Goal: Task Accomplishment & Management: Manage account settings

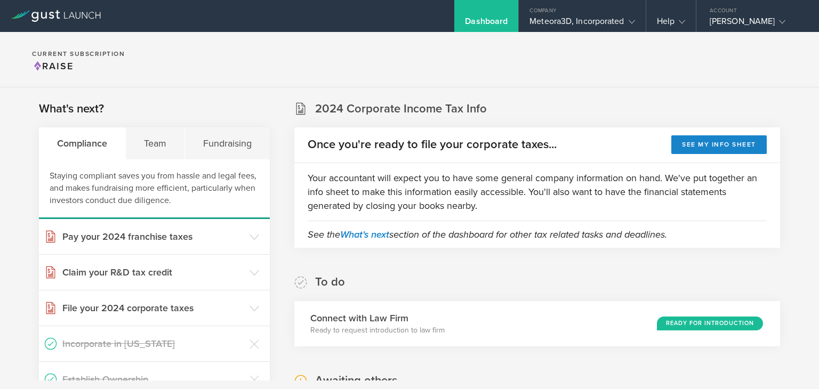
scroll to position [260, 0]
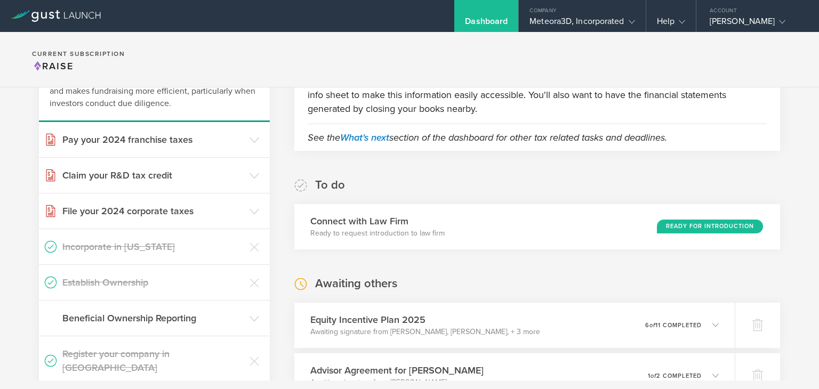
scroll to position [103, 0]
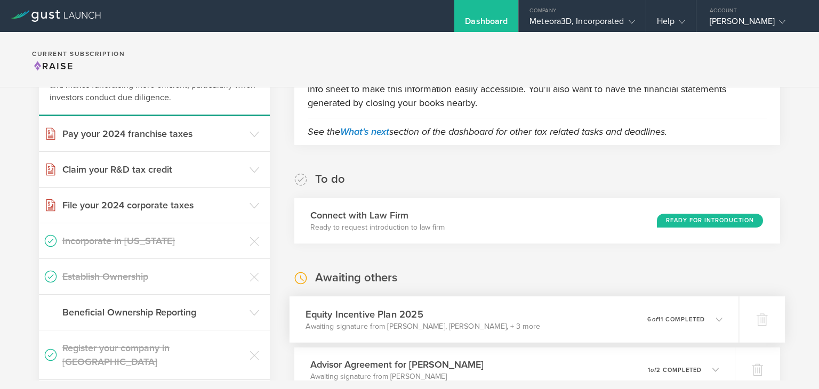
click at [716, 321] on icon at bounding box center [719, 319] width 6 height 6
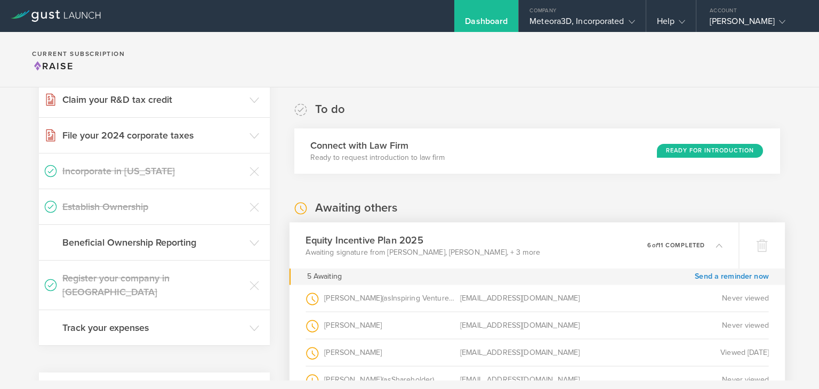
scroll to position [316, 0]
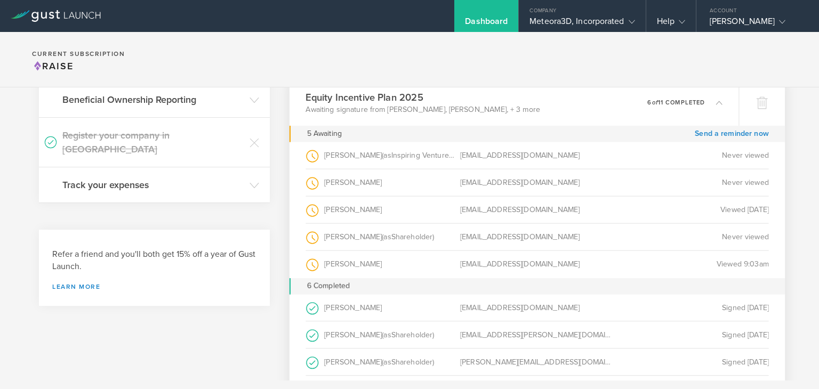
click at [716, 104] on icon at bounding box center [719, 102] width 6 height 6
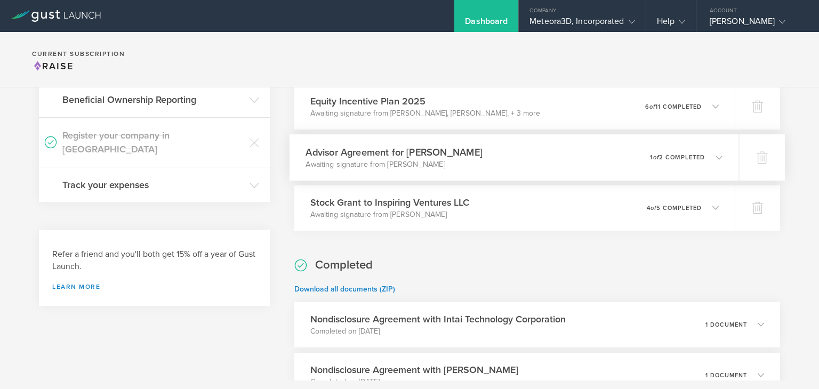
scroll to position [0, 0]
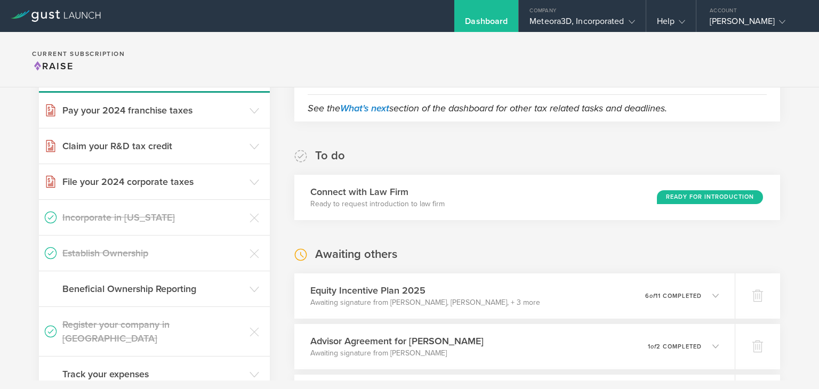
scroll to position [132, 0]
